Goal: Information Seeking & Learning: Learn about a topic

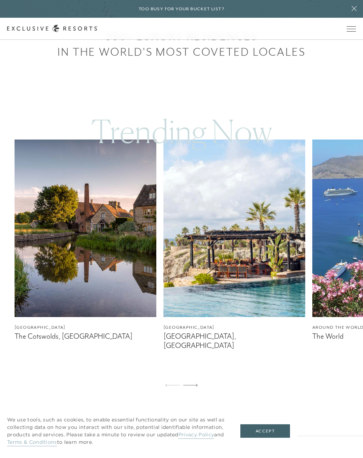
scroll to position [480, 0]
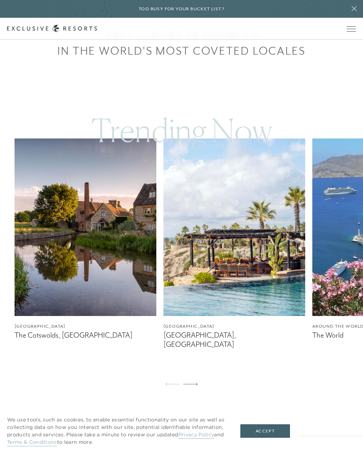
click at [197, 385] on icon at bounding box center [190, 384] width 15 height 3
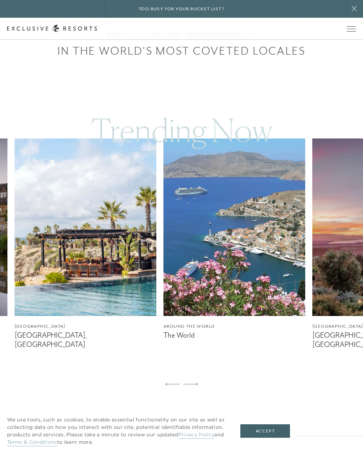
scroll to position [0, 0]
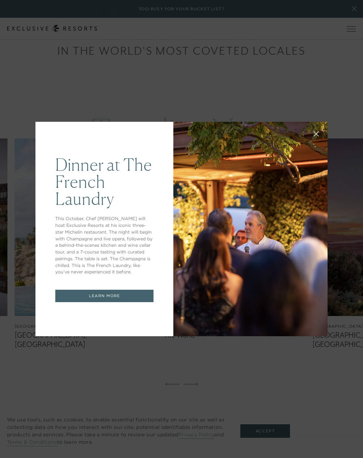
click at [317, 137] on icon at bounding box center [316, 133] width 5 height 5
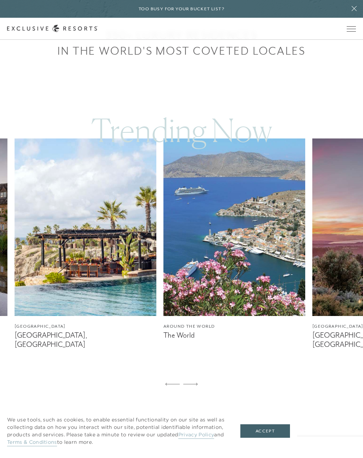
click at [203, 385] on div "[GEOGRAPHIC_DATA] The Cotswolds, [GEOGRAPHIC_DATA] [GEOGRAPHIC_DATA] [GEOGRAPHI…" at bounding box center [181, 265] width 363 height 254
click at [252, 279] on img at bounding box center [235, 226] width 142 height 177
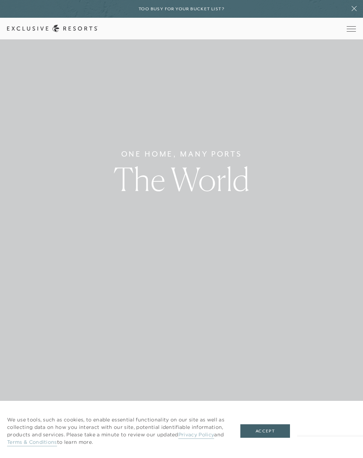
scroll to position [60, 0]
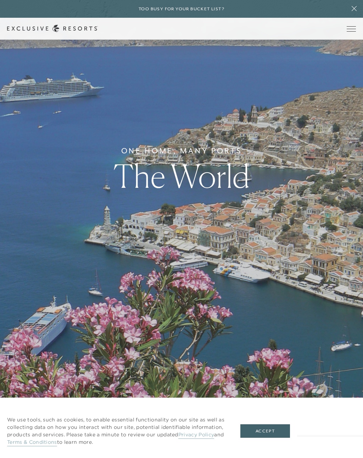
click at [270, 438] on button "Accept" at bounding box center [266, 430] width 50 height 13
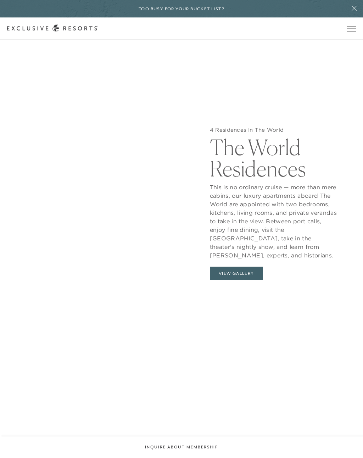
scroll to position [876, 0]
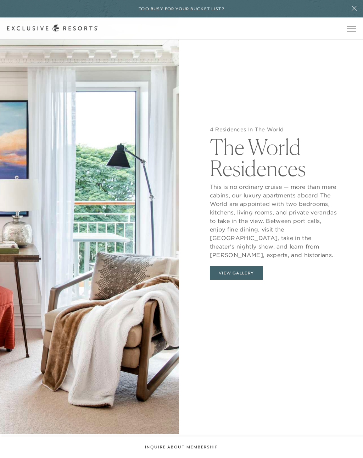
click at [242, 277] on button "View Gallery" at bounding box center [236, 273] width 53 height 13
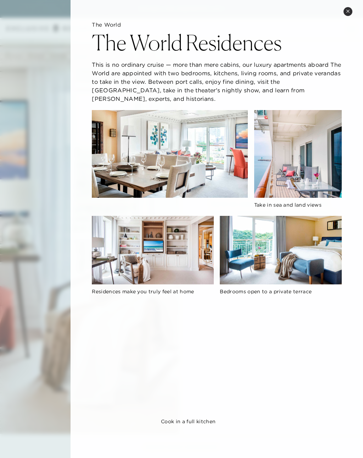
scroll to position [0, 0]
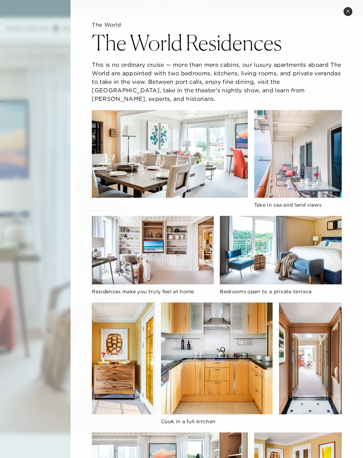
click at [352, 6] on div "The World The World Residences This is no ordinary cruise — more than mere cabi…" at bounding box center [217, 323] width 293 height 646
click at [350, 7] on button "Close quickview" at bounding box center [348, 11] width 9 height 9
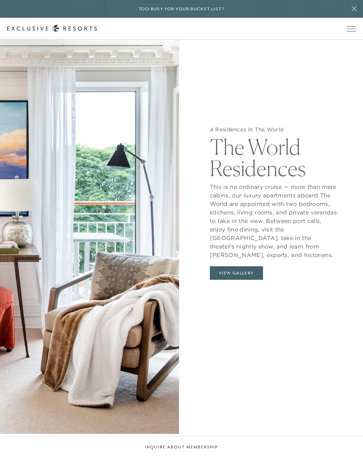
scroll to position [876, 0]
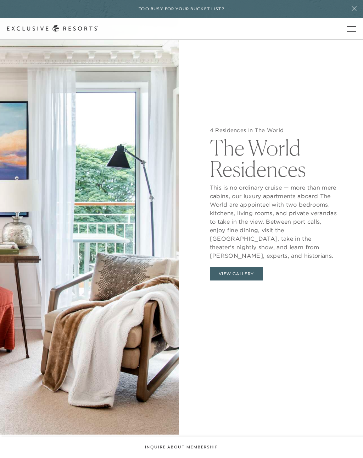
click at [356, 9] on icon at bounding box center [354, 9] width 13 height 6
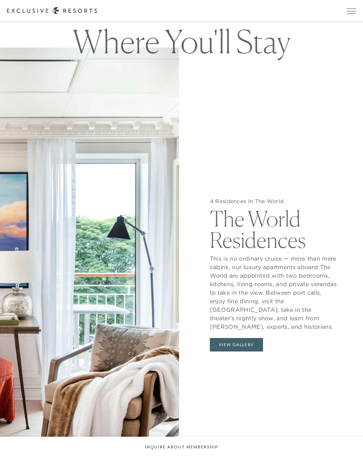
scroll to position [804, 0]
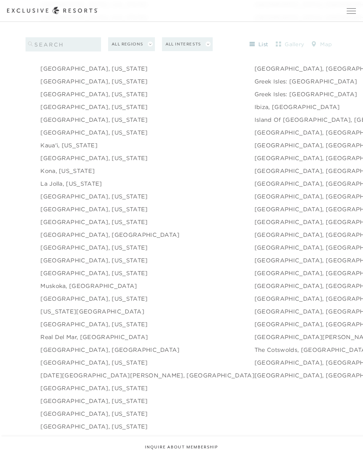
scroll to position [1009, 0]
click at [255, 378] on link "[GEOGRAPHIC_DATA], [GEOGRAPHIC_DATA]" at bounding box center [324, 375] width 139 height 9
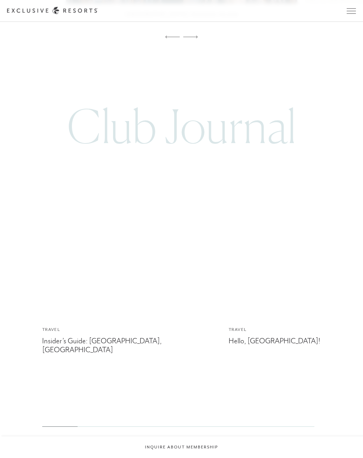
scroll to position [1869, 0]
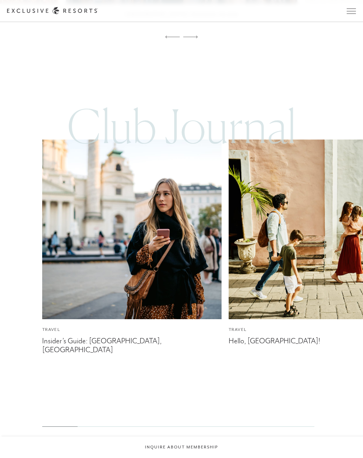
click at [172, 164] on img at bounding box center [132, 229] width 198 height 198
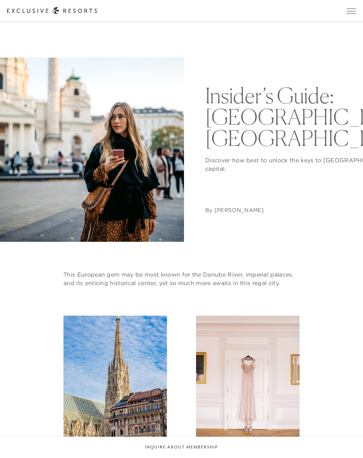
click at [175, 109] on img at bounding box center [92, 149] width 184 height 184
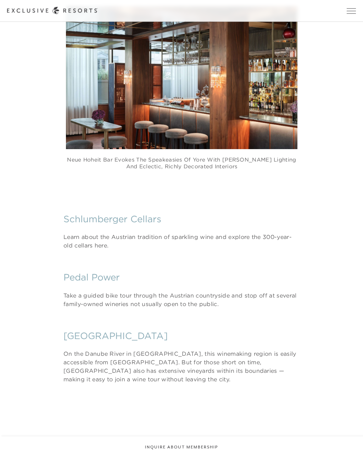
scroll to position [1973, 0]
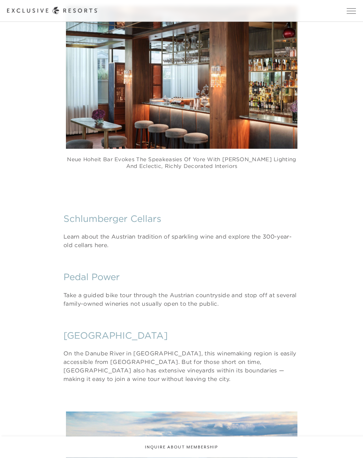
click at [339, 308] on div "Schlumberger Cellars Learn about the Austrian tradition of sparkling wine and e…" at bounding box center [181, 298] width 333 height 171
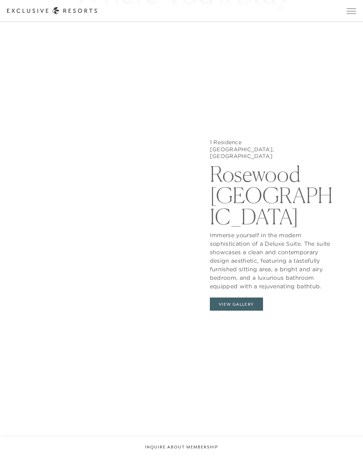
scroll to position [2589, 0]
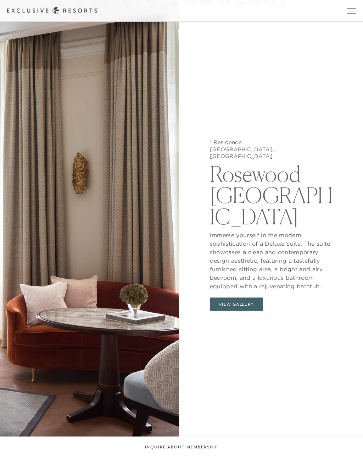
click at [242, 298] on button "View Gallery" at bounding box center [236, 304] width 53 height 13
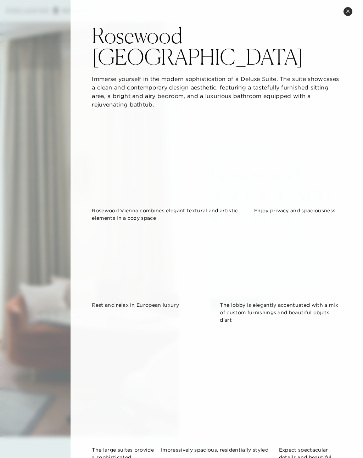
scroll to position [0, 0]
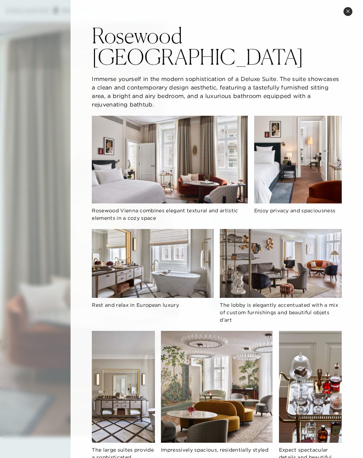
click at [351, 8] on button "Close quickview" at bounding box center [348, 11] width 9 height 9
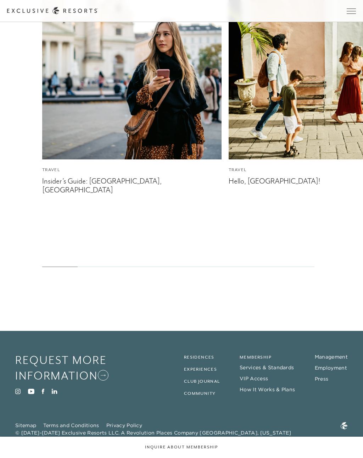
scroll to position [1869, 0]
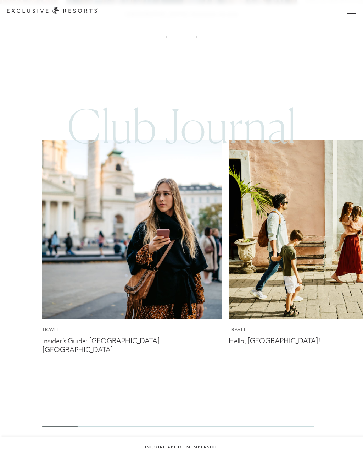
scroll to position [1009, 0]
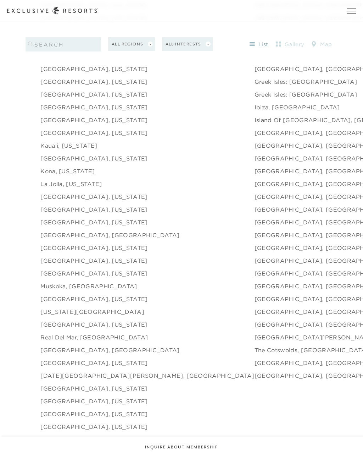
click at [255, 111] on link "Ibiza, [GEOGRAPHIC_DATA]" at bounding box center [298, 107] width 86 height 9
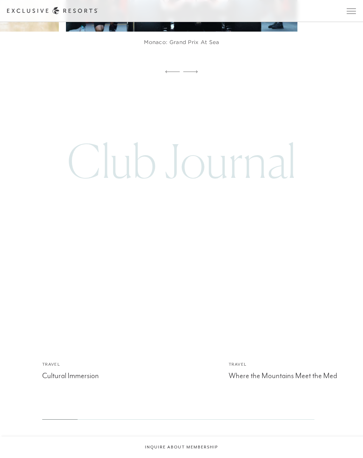
scroll to position [1780, 0]
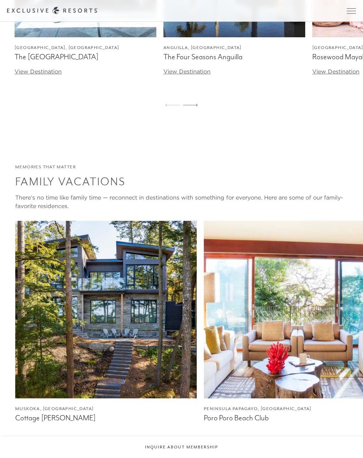
scroll to position [1009, 0]
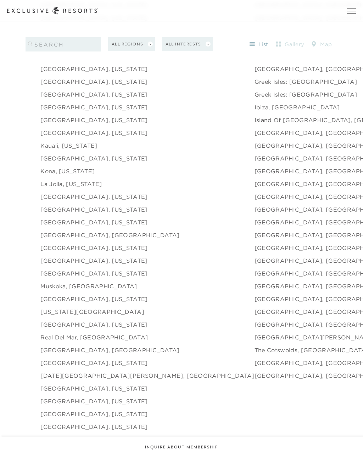
click at [255, 223] on link "[GEOGRAPHIC_DATA], [GEOGRAPHIC_DATA]" at bounding box center [324, 222] width 139 height 9
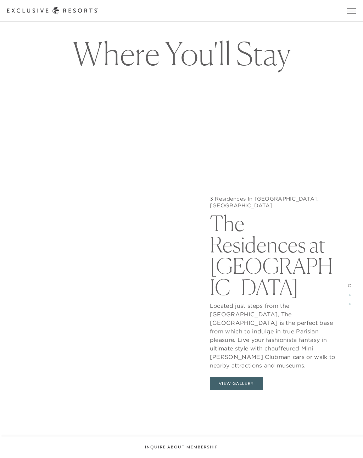
scroll to position [785, 0]
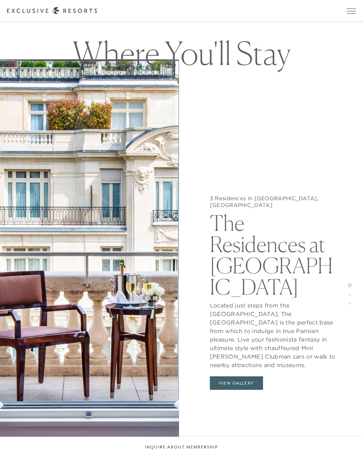
click at [240, 376] on button "View Gallery" at bounding box center [236, 382] width 53 height 13
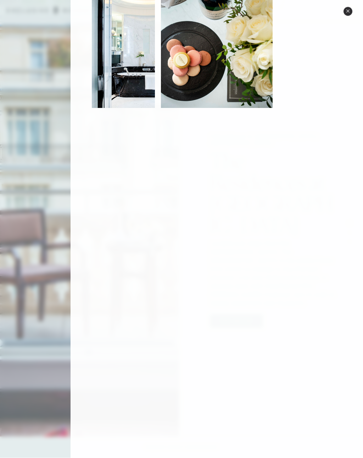
scroll to position [839, 0]
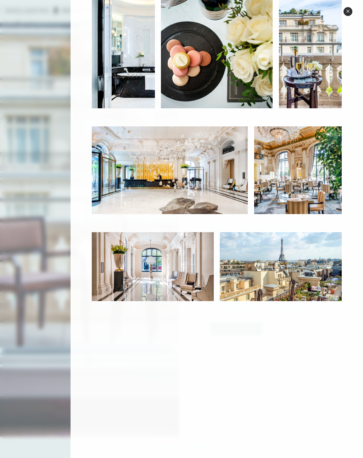
click at [319, 376] on img at bounding box center [310, 375] width 63 height 112
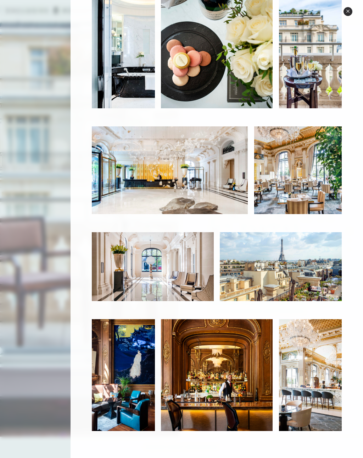
click at [351, 11] on button "Close quickview" at bounding box center [348, 11] width 9 height 9
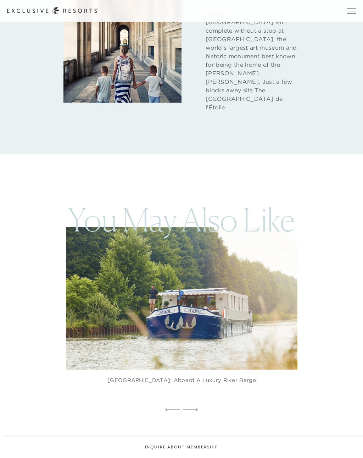
scroll to position [2893, 0]
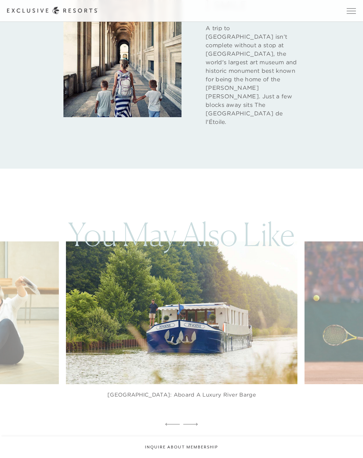
scroll to position [1009, 0]
